Goal: Task Accomplishment & Management: Manage account settings

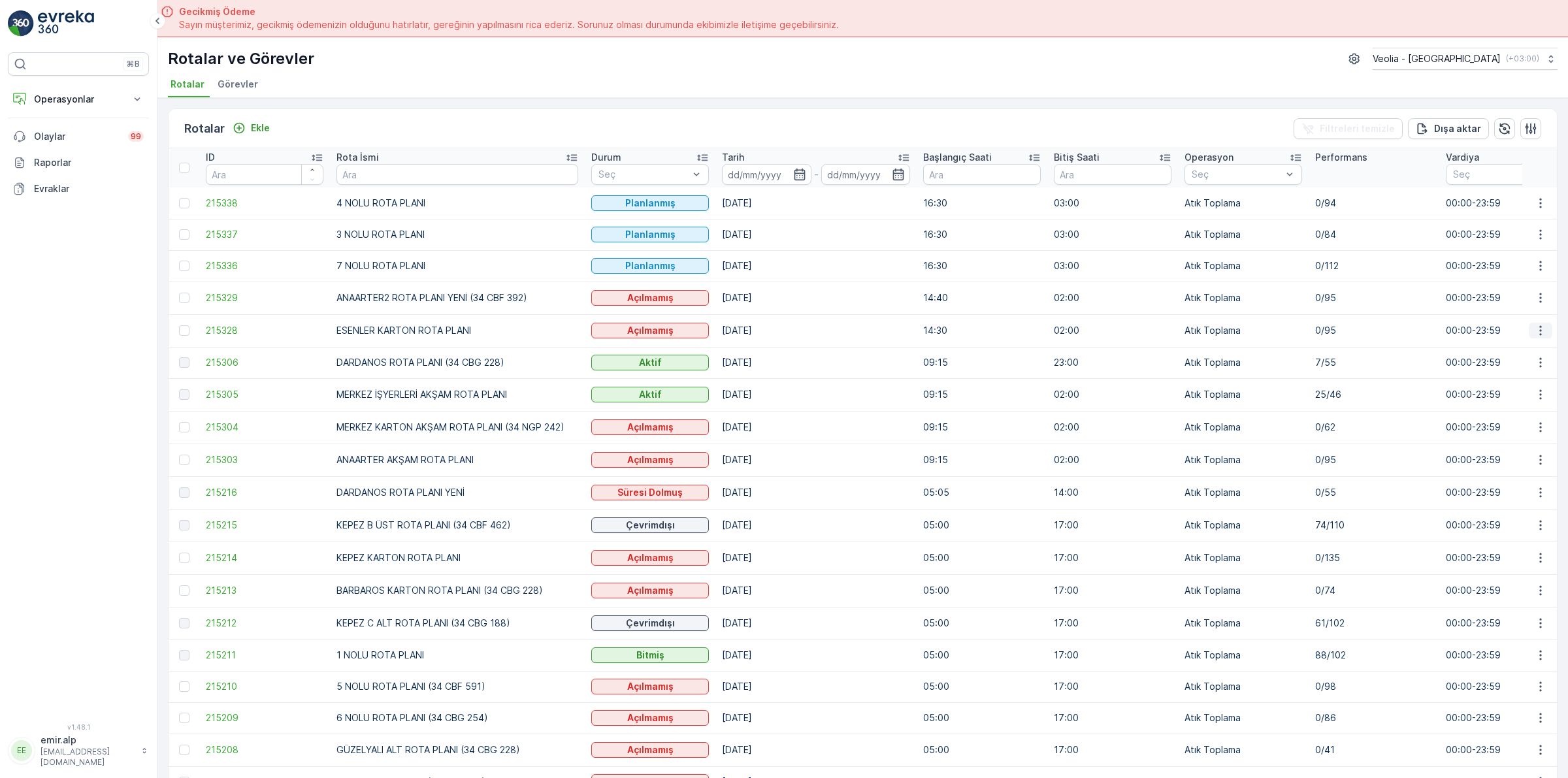
click at [1536, 330] on icon "button" at bounding box center [1540, 330] width 13 height 13
click at [1507, 402] on span "Atanan Kişiyi Değiştir" at bounding box center [1503, 404] width 91 height 13
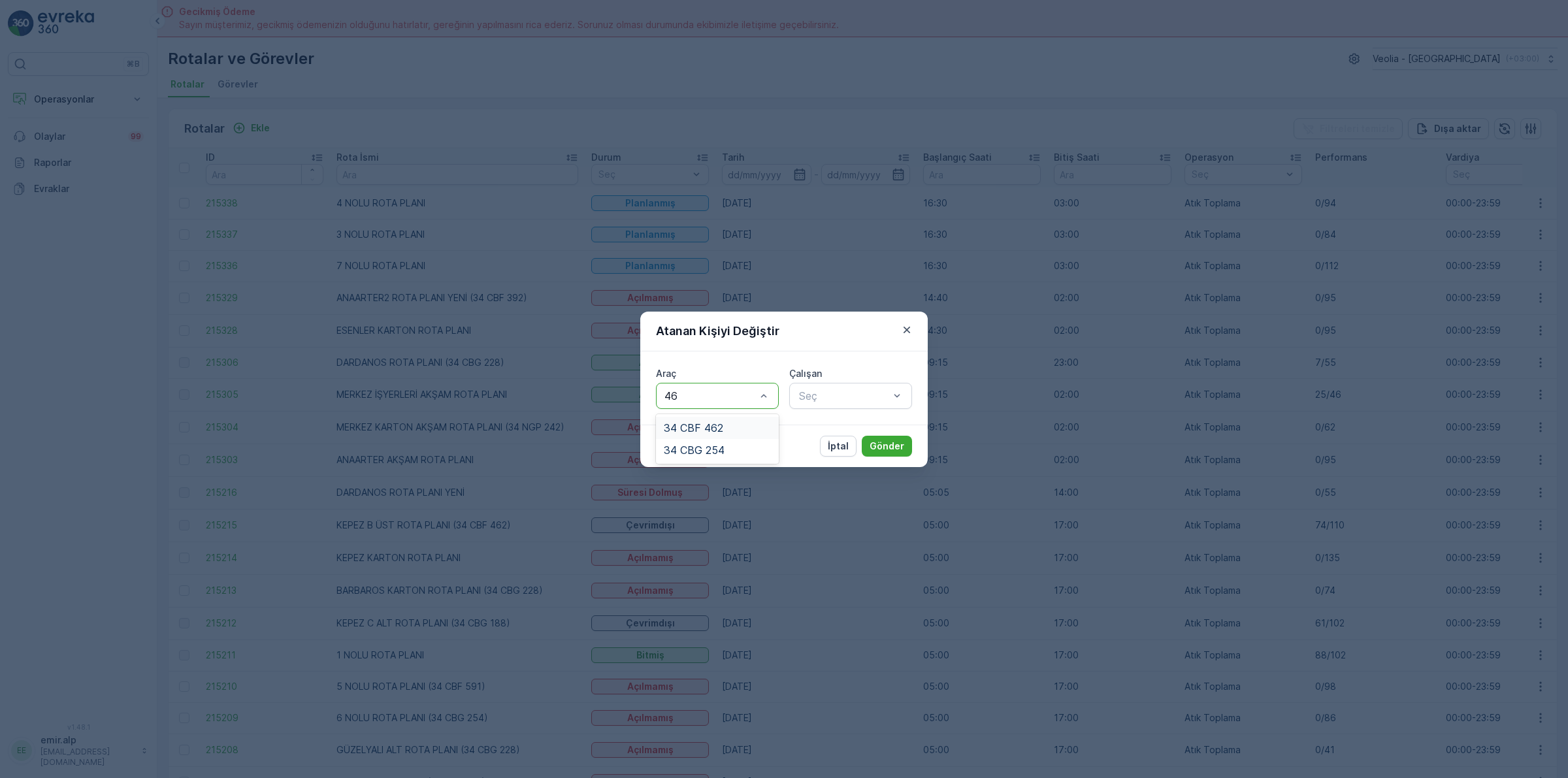
type input "462"
drag, startPoint x: 720, startPoint y: 423, endPoint x: 889, endPoint y: 416, distance: 169.1
click at [721, 425] on span "34 CBF 462" at bounding box center [693, 428] width 59 height 12
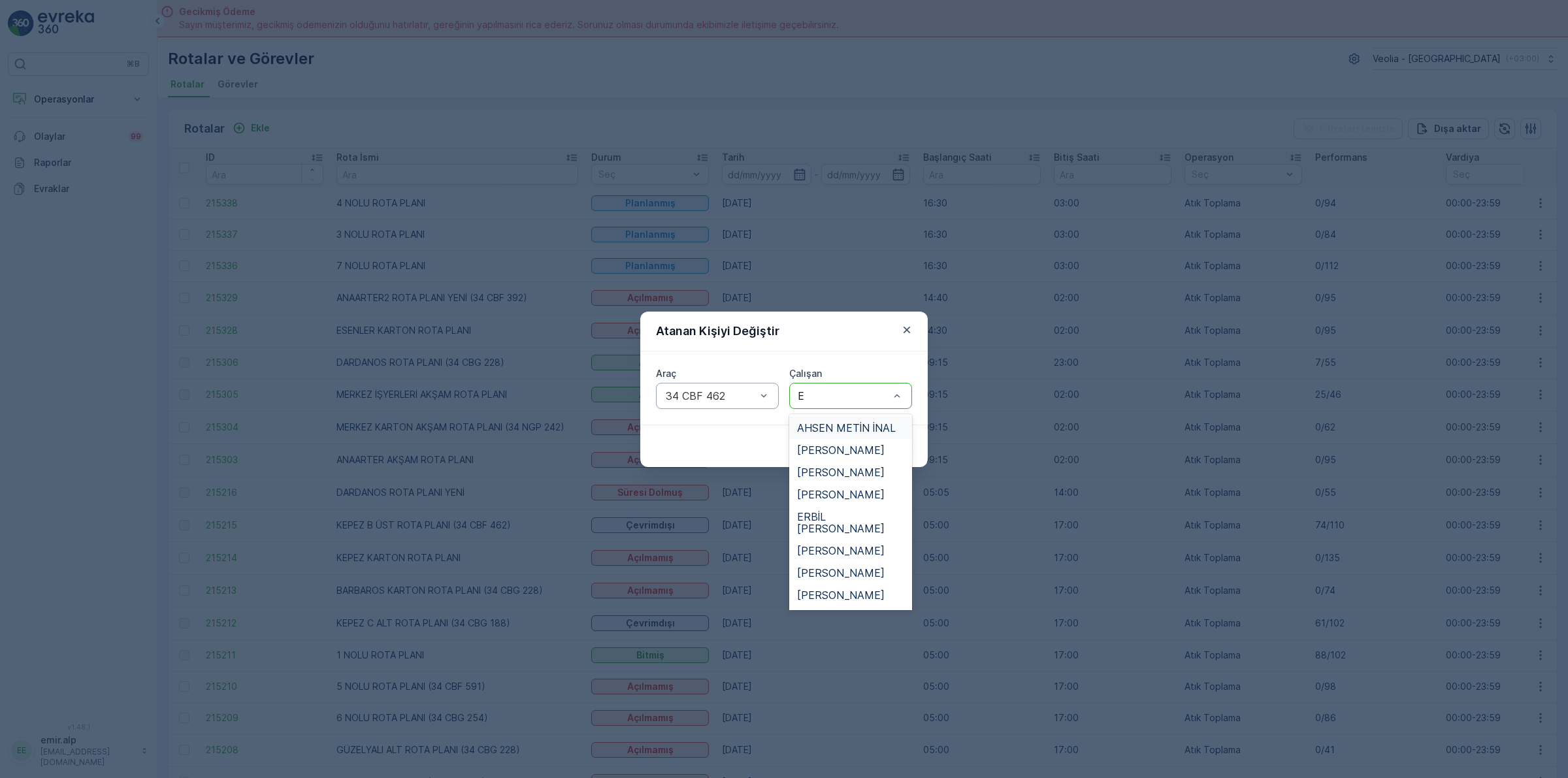
type input "ER"
click at [866, 430] on span "ERBİL [PERSON_NAME]" at bounding box center [851, 433] width 107 height 23
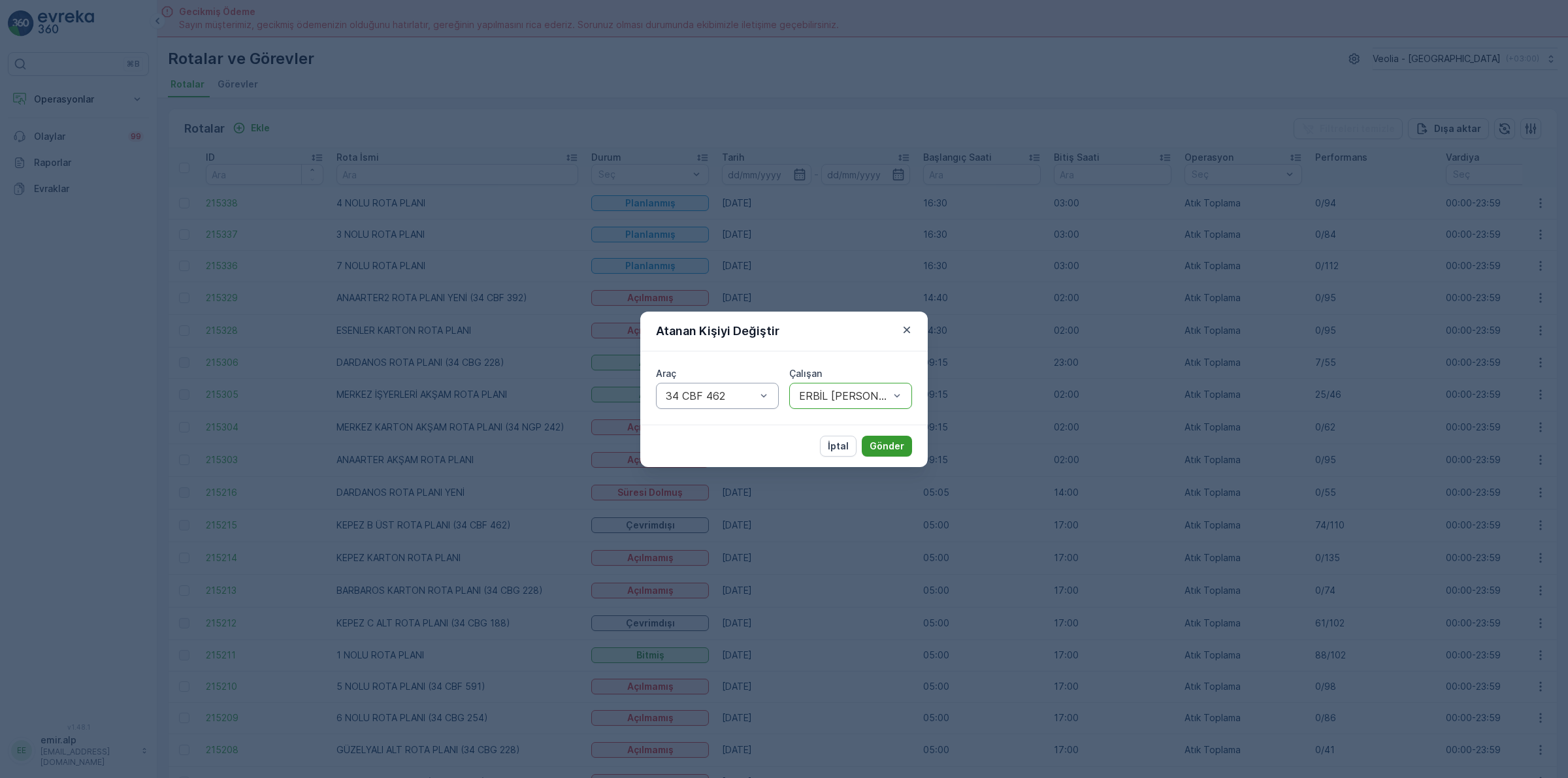
click at [894, 451] on p "Gönder" at bounding box center [887, 445] width 34 height 13
